Goal: Check status: Check status

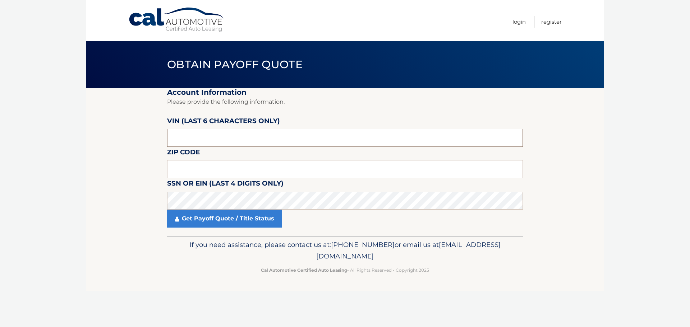
click at [194, 133] on input "text" at bounding box center [345, 138] width 356 height 18
paste input "018687"
type input "018687"
click at [245, 175] on input "text" at bounding box center [345, 169] width 356 height 18
type input "11742"
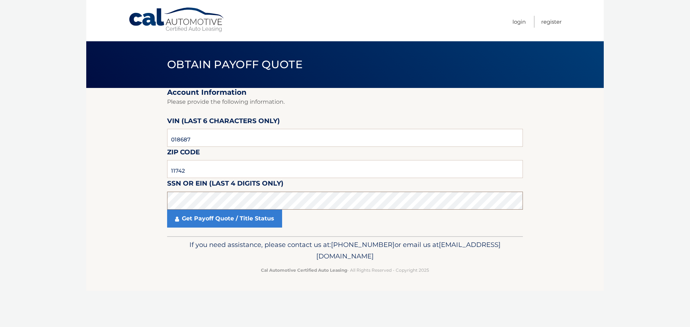
click button "For Originating Dealer" at bounding box center [0, 0] width 0 height 0
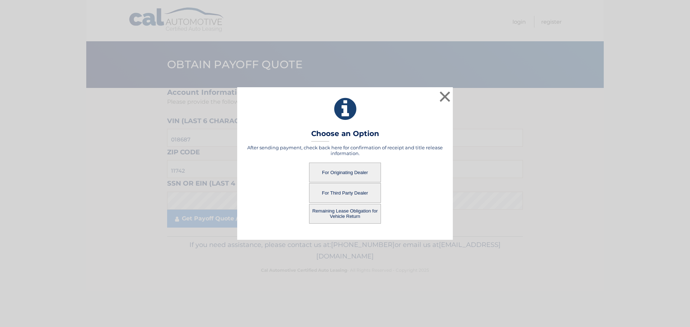
click at [356, 168] on button "For Originating Dealer" at bounding box center [345, 173] width 72 height 20
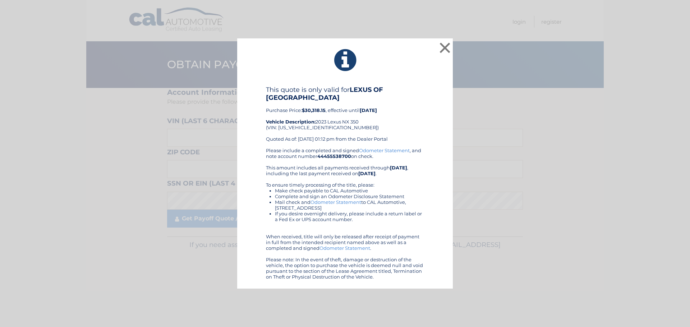
click at [325, 120] on div "This quote is only valid for LEXUS OF SMITHTOWN Purchase Price: $30,318.15 , ef…" at bounding box center [345, 117] width 158 height 62
click at [437, 47] on icon at bounding box center [345, 60] width 198 height 26
click at [443, 49] on button "×" at bounding box center [445, 48] width 14 height 14
